Goal: Use online tool/utility: Utilize a website feature to perform a specific function

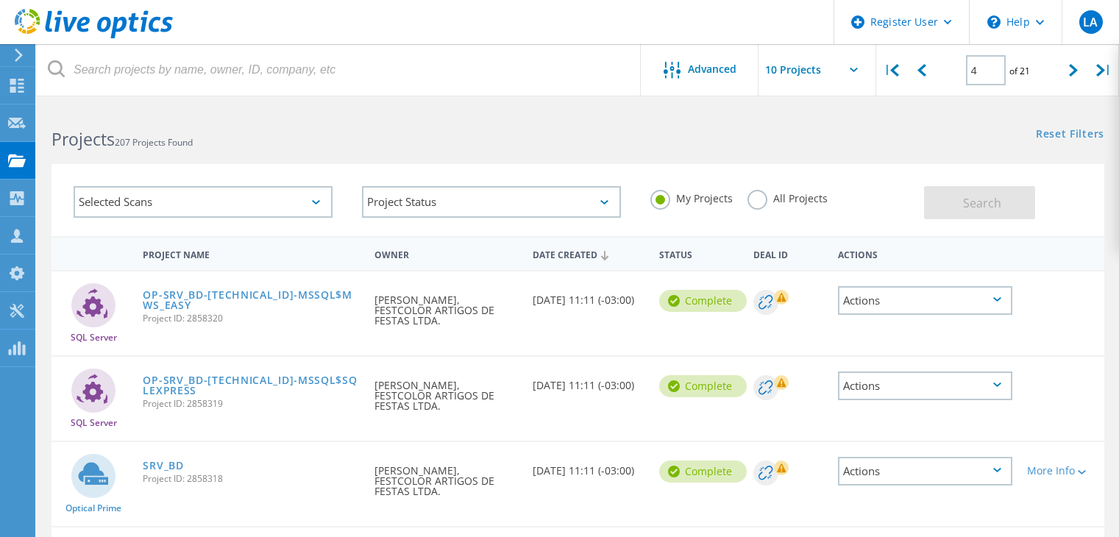
scroll to position [430, 0]
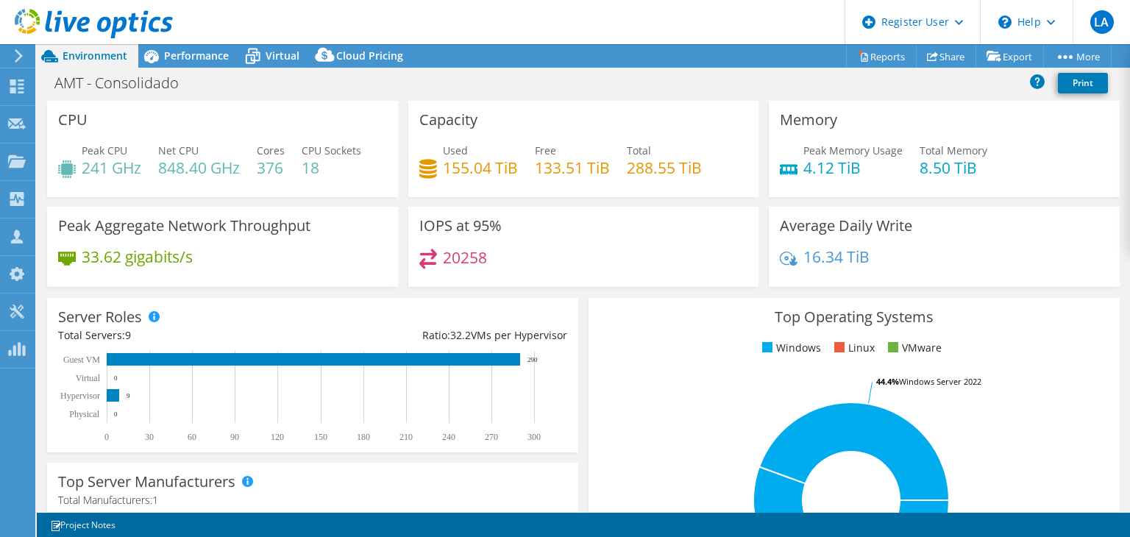
select select "SouthAmerica"
select select "USD"
click at [171, 51] on span "Performance" at bounding box center [196, 56] width 65 height 14
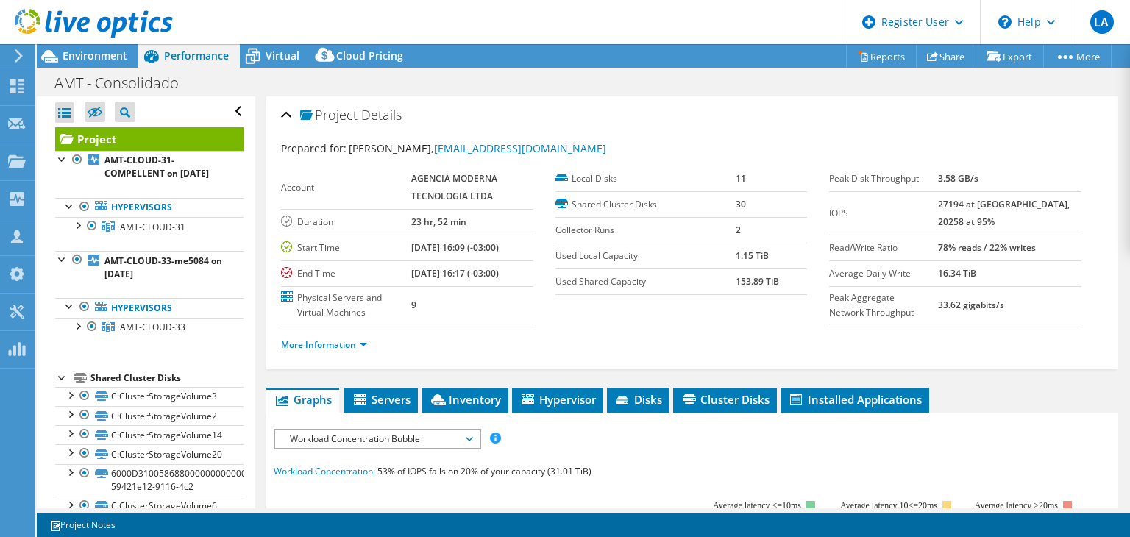
click at [388, 430] on span "Workload Concentration Bubble" at bounding box center [376, 439] width 189 height 18
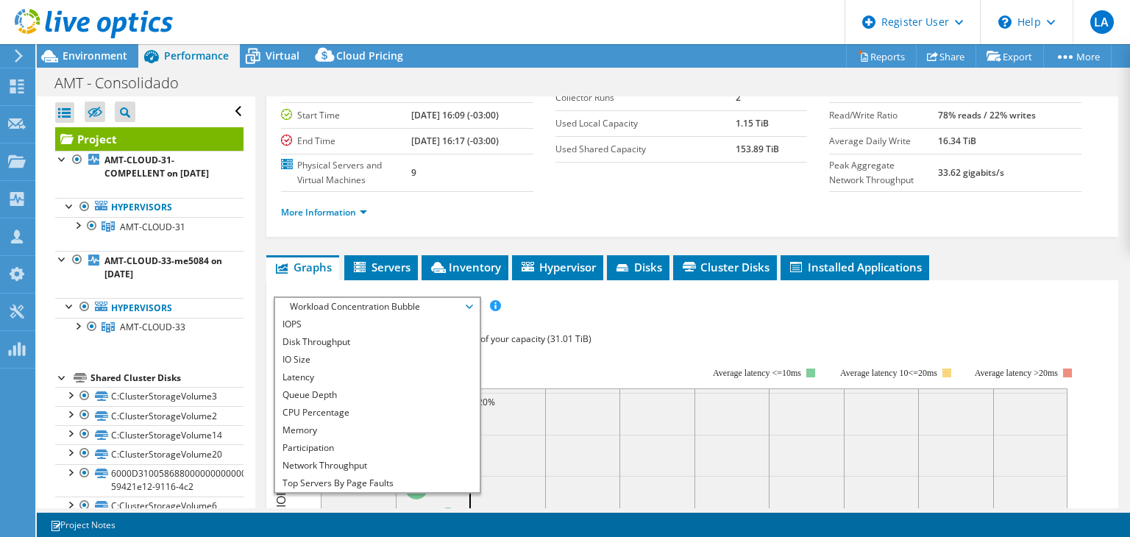
scroll to position [160, 0]
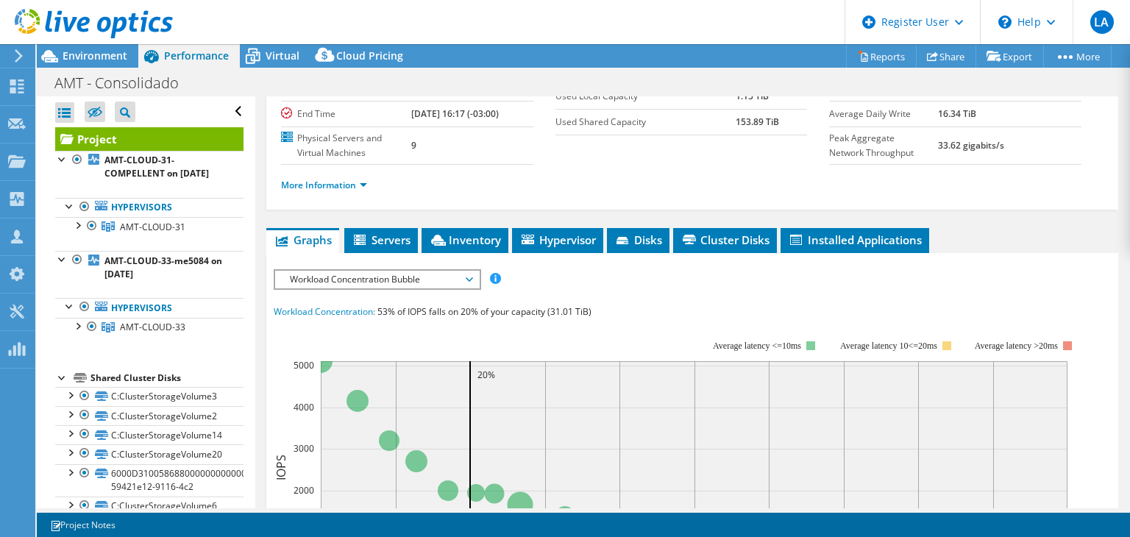
click at [380, 282] on span "Workload Concentration Bubble" at bounding box center [376, 280] width 189 height 18
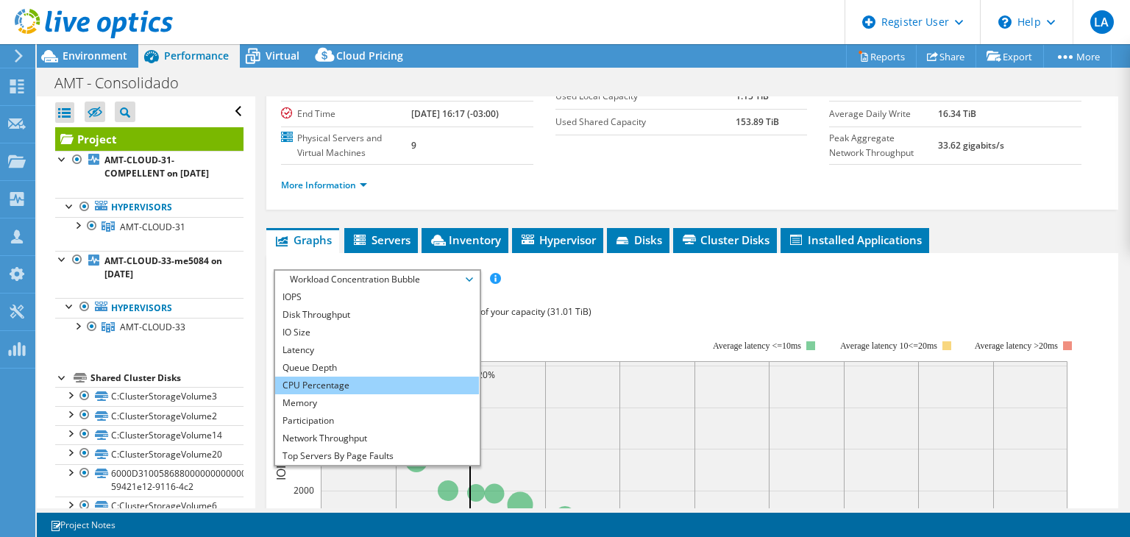
click at [389, 385] on li "CPU Percentage" at bounding box center [377, 386] width 204 height 18
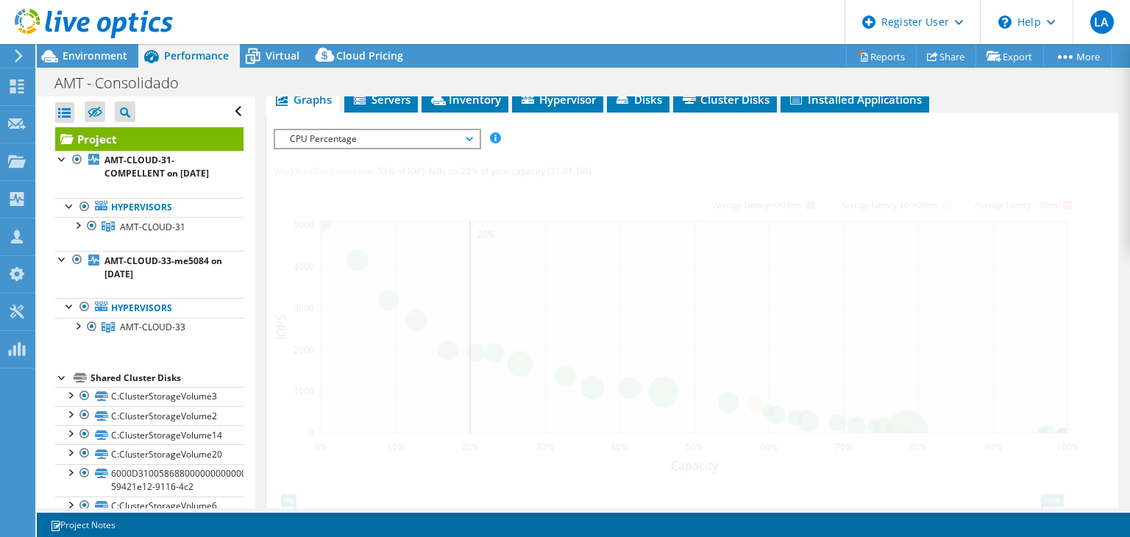
scroll to position [308, 0]
